Goal: Navigation & Orientation: Find specific page/section

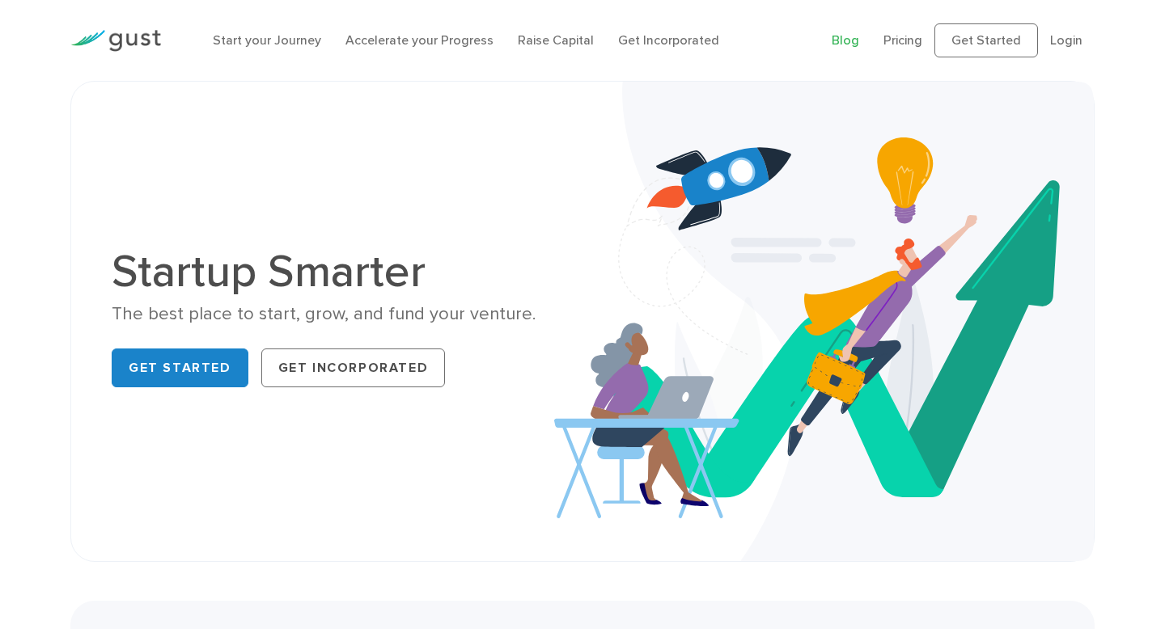
click at [849, 45] on link "Blog" at bounding box center [846, 39] width 28 height 15
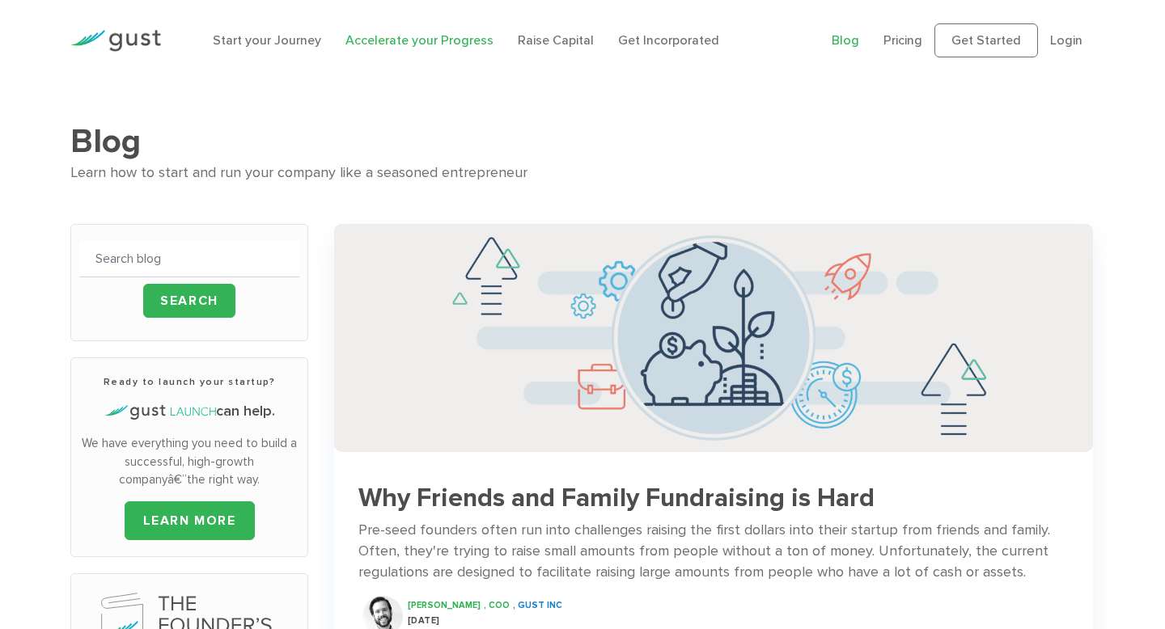
click at [440, 42] on link "Accelerate your Progress" at bounding box center [419, 39] width 148 height 15
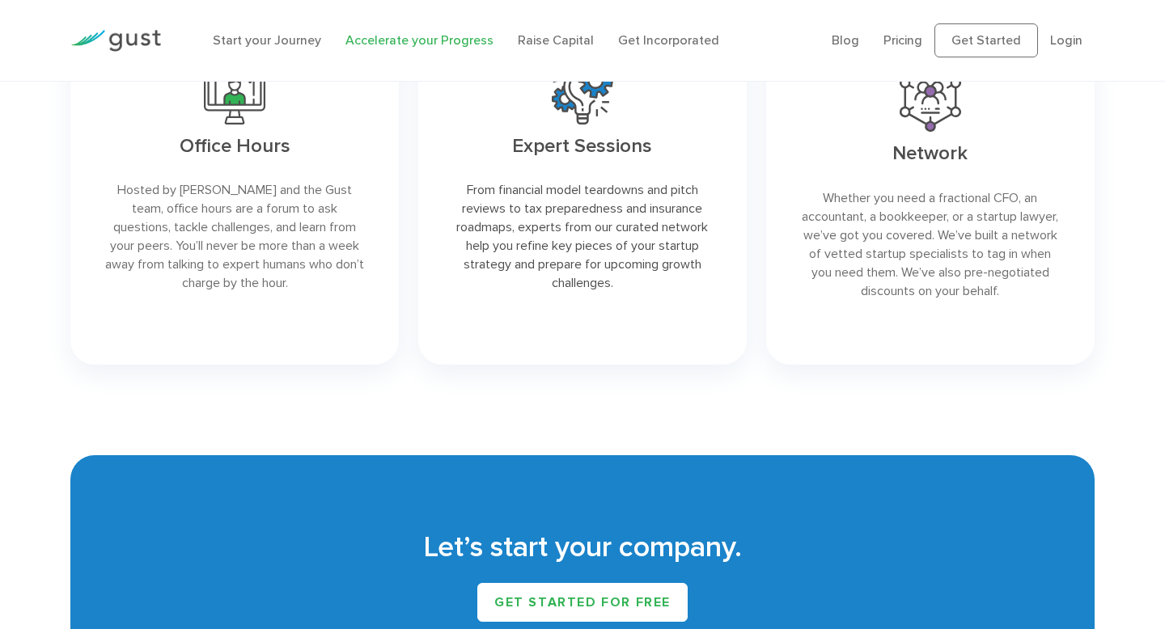
scroll to position [2390, 0]
